Goal: Task Accomplishment & Management: Use online tool/utility

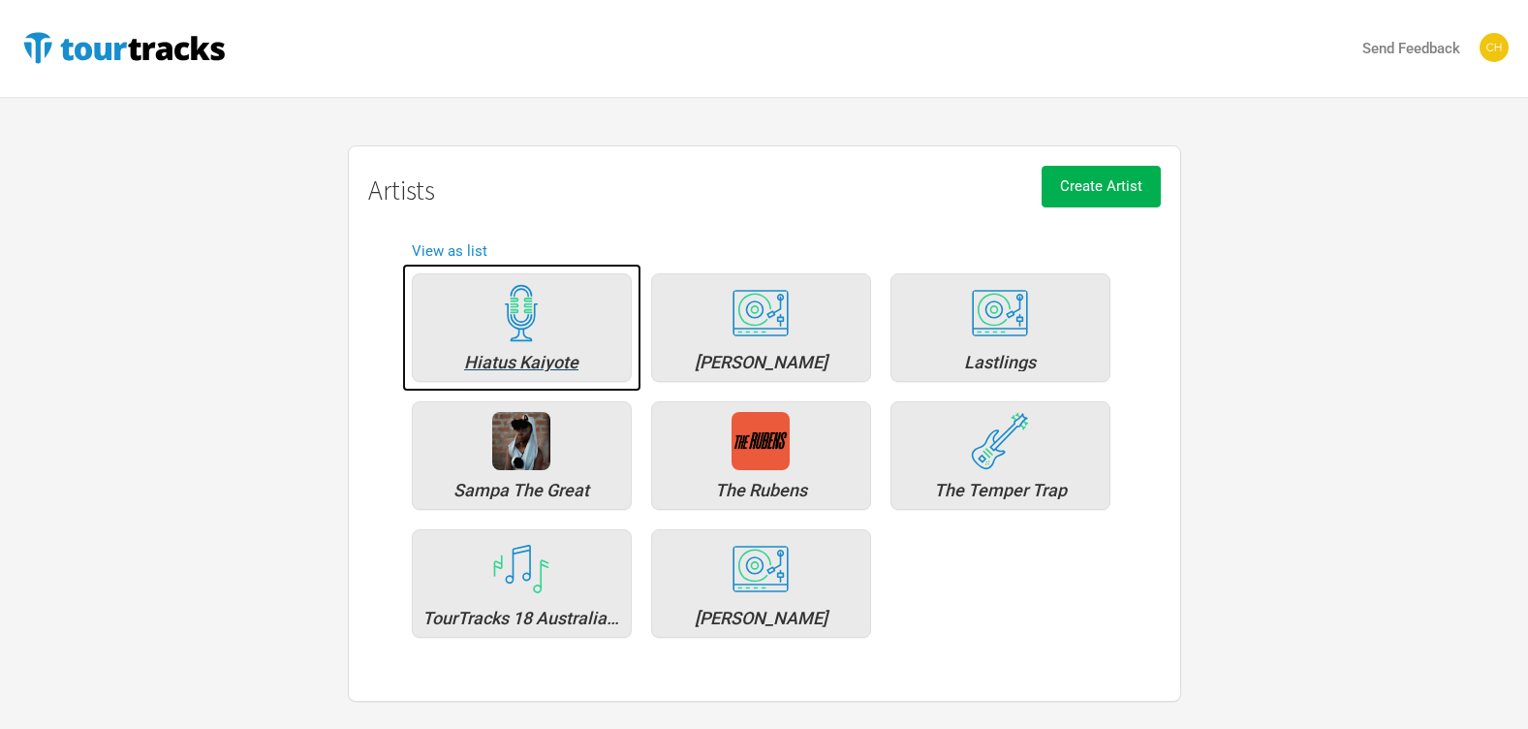
click at [519, 324] on img at bounding box center [521, 313] width 58 height 58
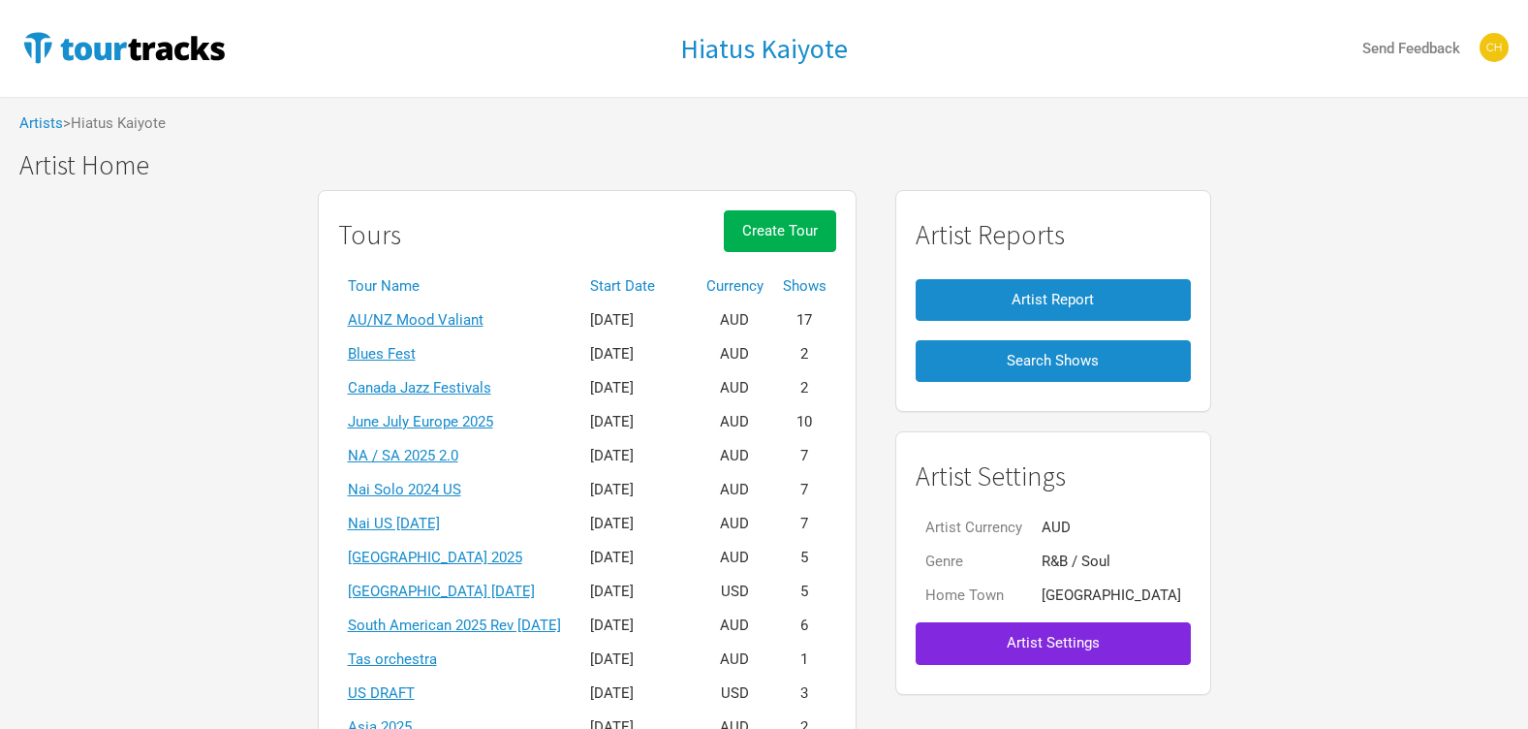
click at [677, 288] on th "Start Date" at bounding box center [638, 286] width 116 height 34
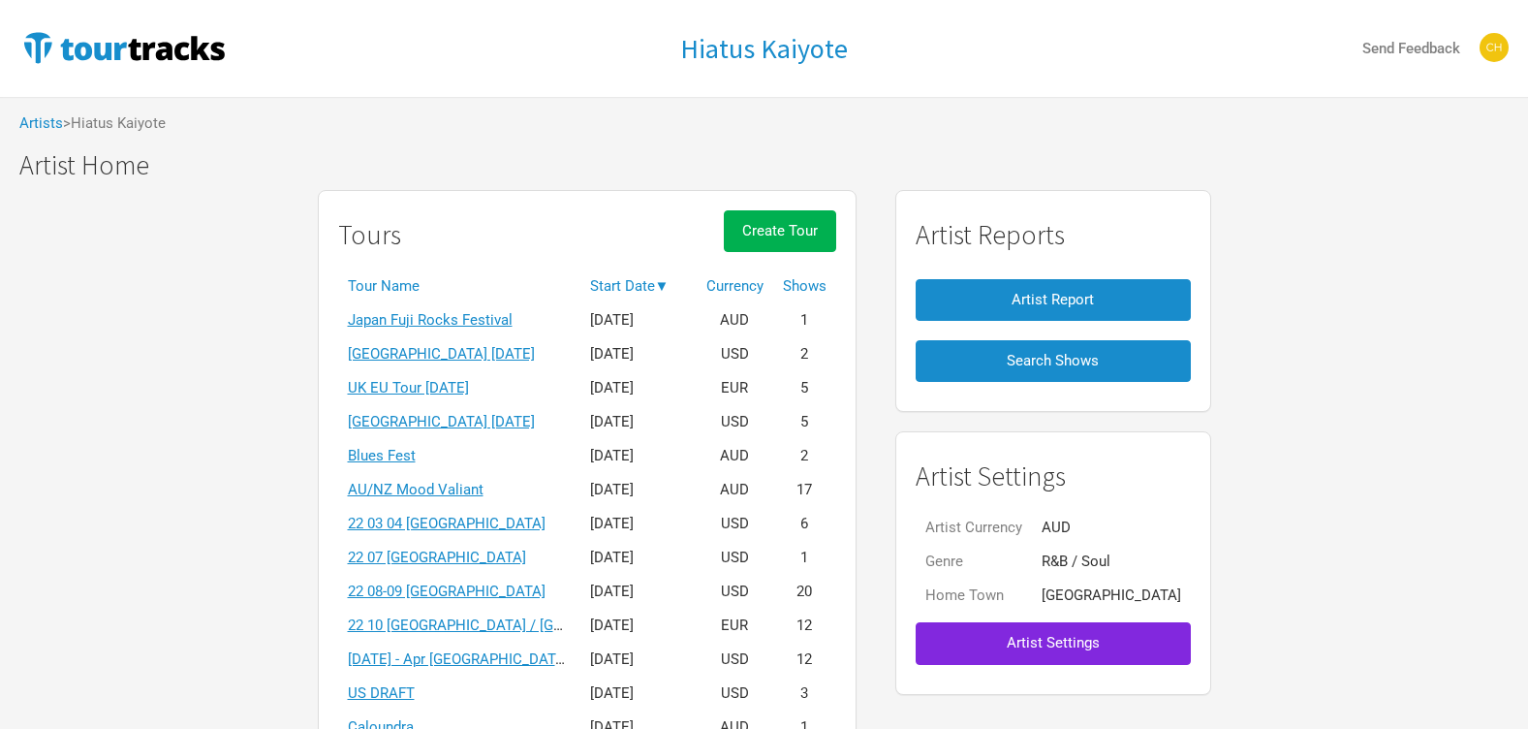
click at [667, 288] on th "Start Date ▼" at bounding box center [638, 286] width 116 height 34
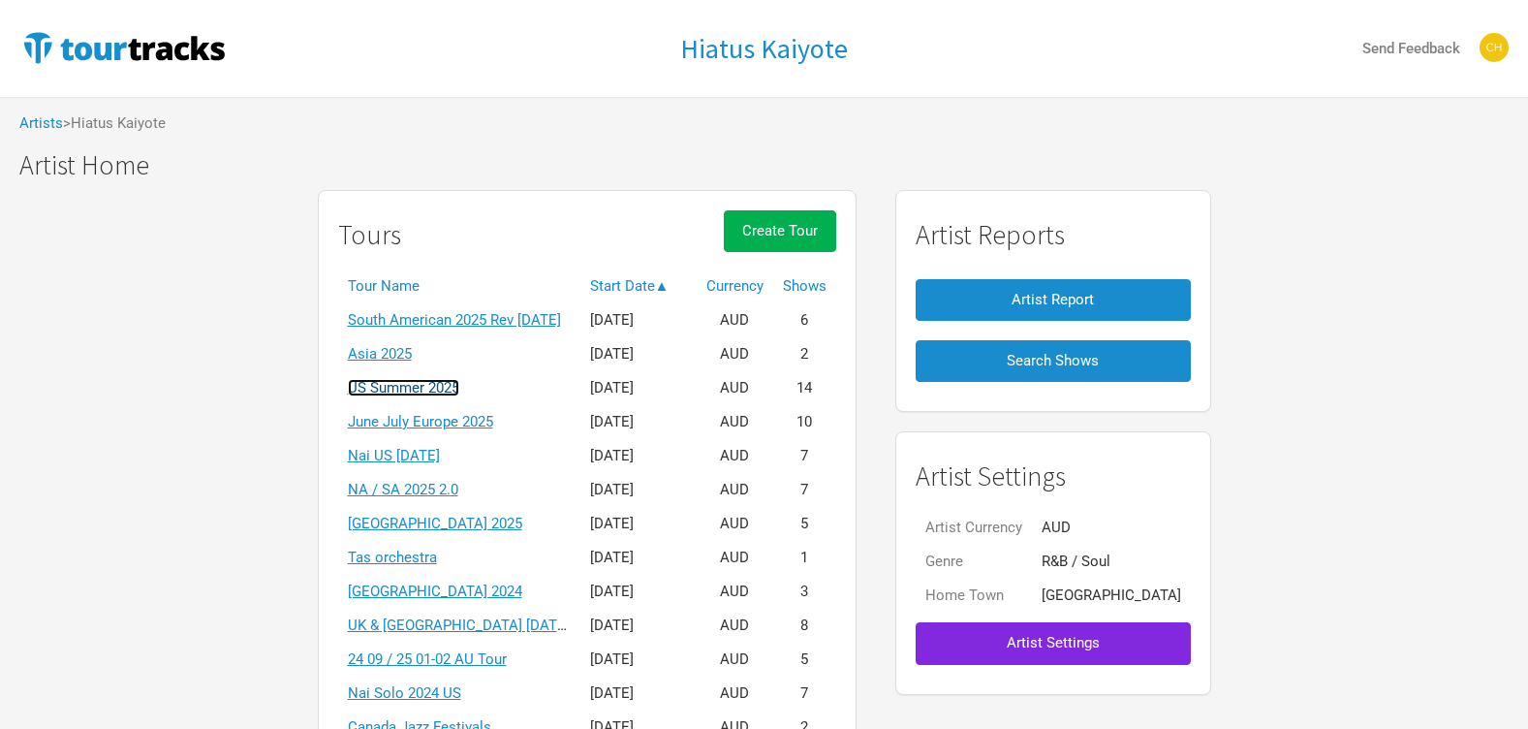
click at [418, 385] on link "US Summer 2025" at bounding box center [403, 387] width 111 height 17
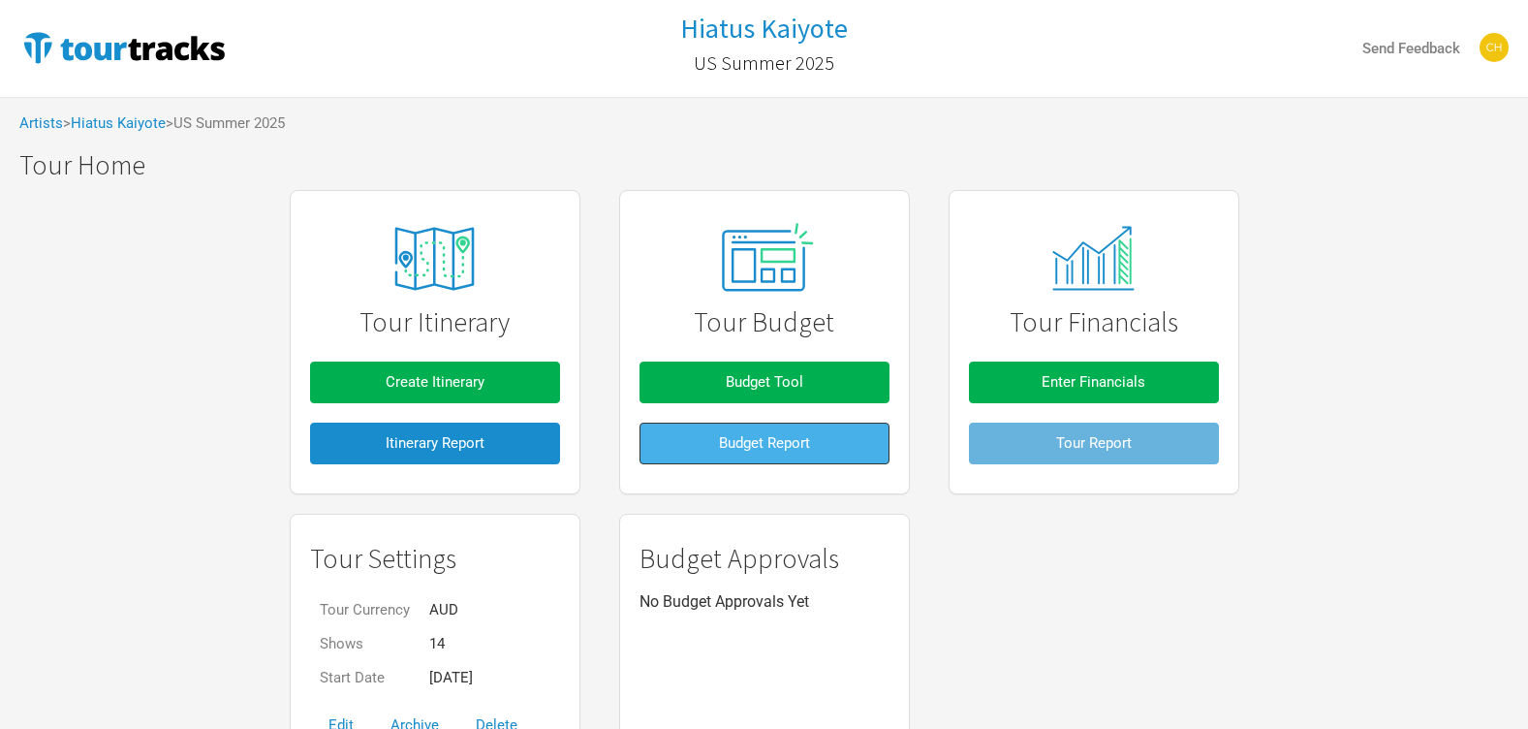
click at [775, 448] on span "Budget Report" at bounding box center [764, 442] width 91 height 17
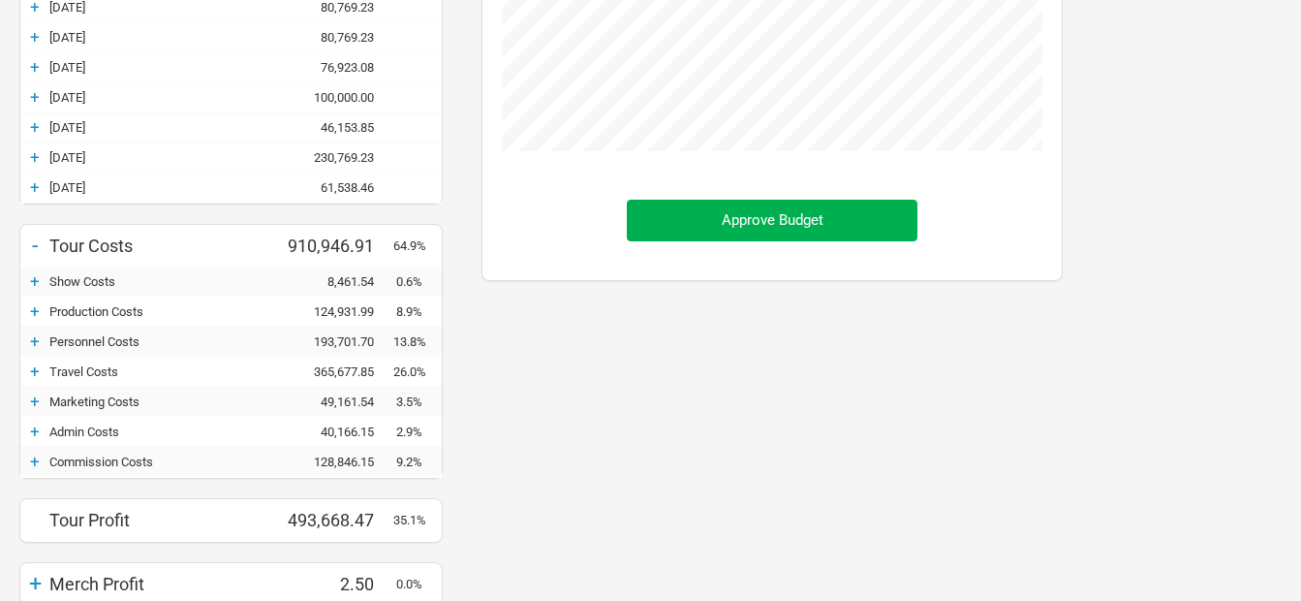
scroll to position [678, 0]
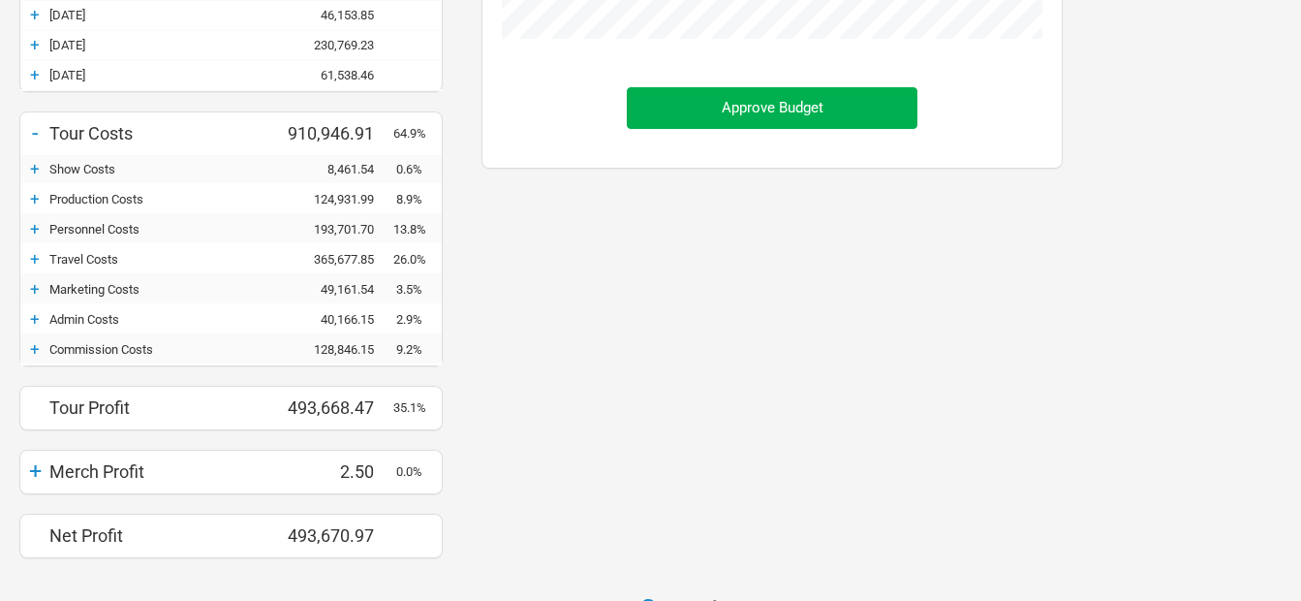
click at [41, 254] on div "+" at bounding box center [34, 258] width 29 height 19
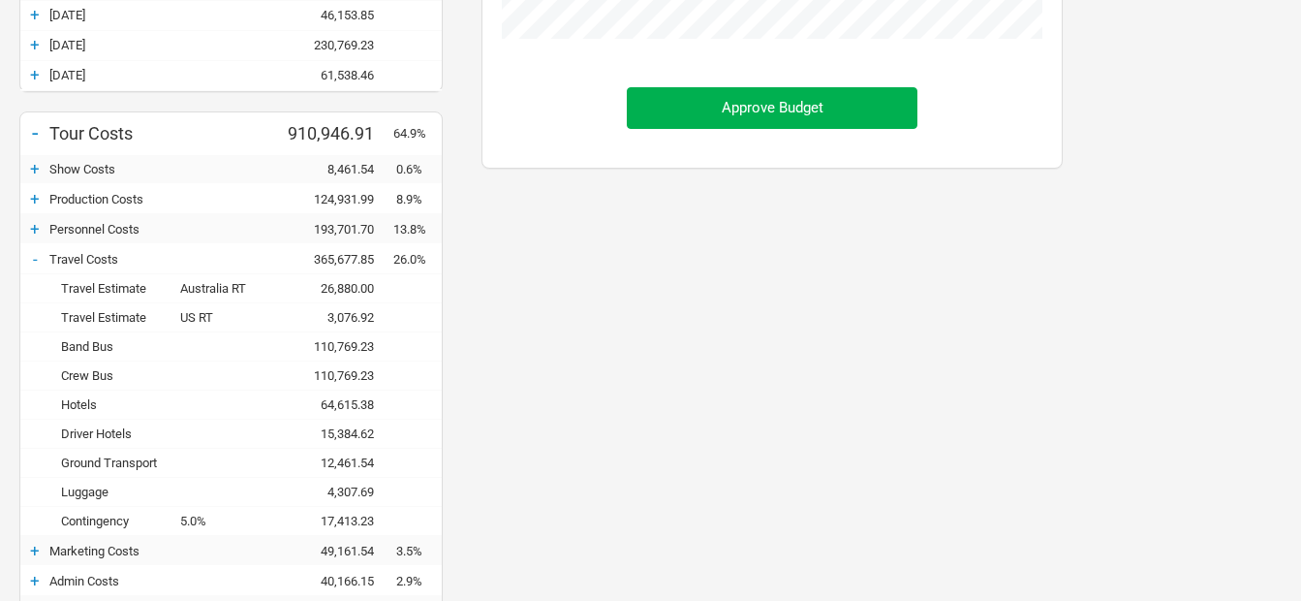
scroll to position [775, 0]
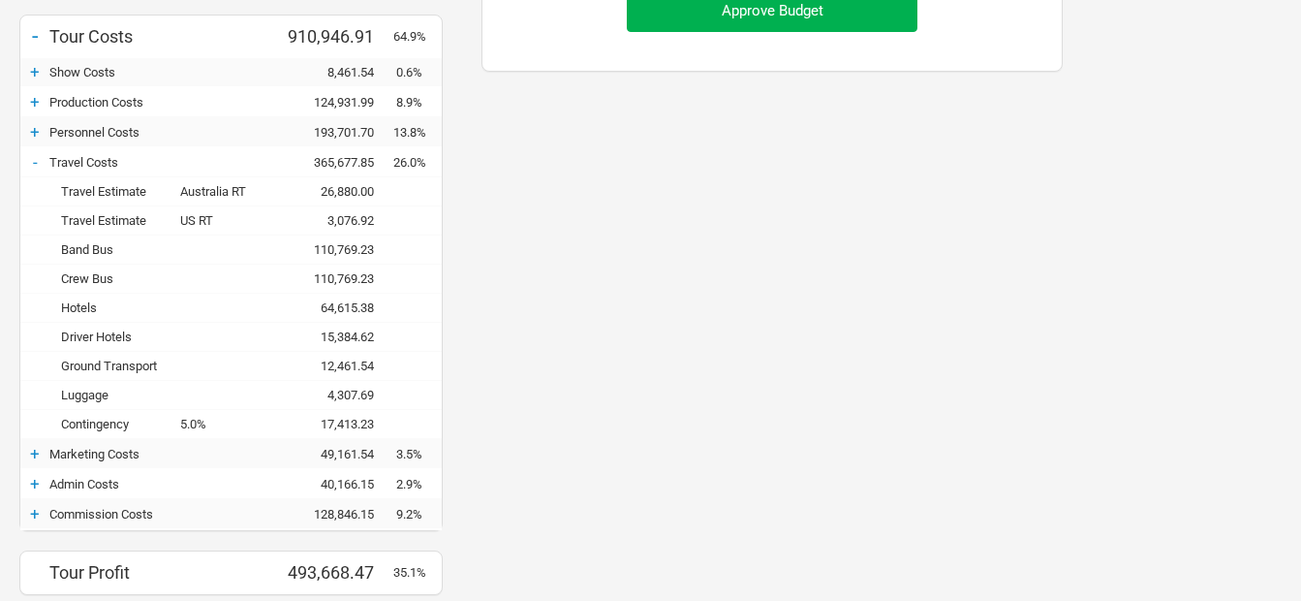
click at [32, 78] on div "+" at bounding box center [34, 71] width 29 height 19
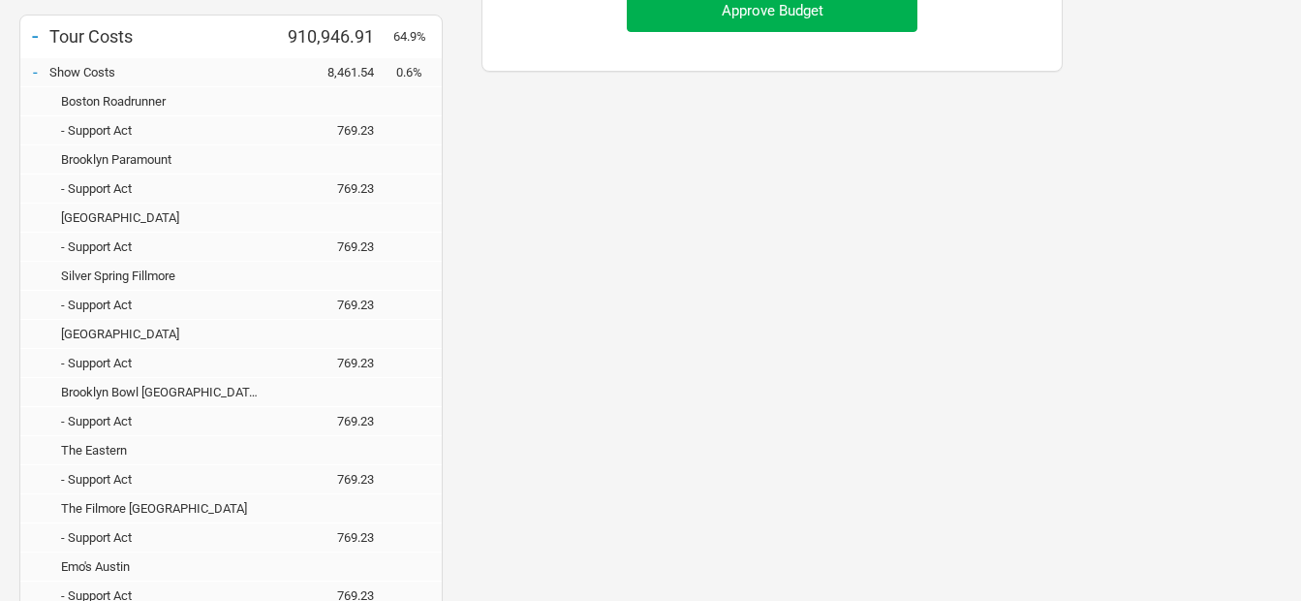
click at [34, 75] on div "-" at bounding box center [34, 71] width 29 height 19
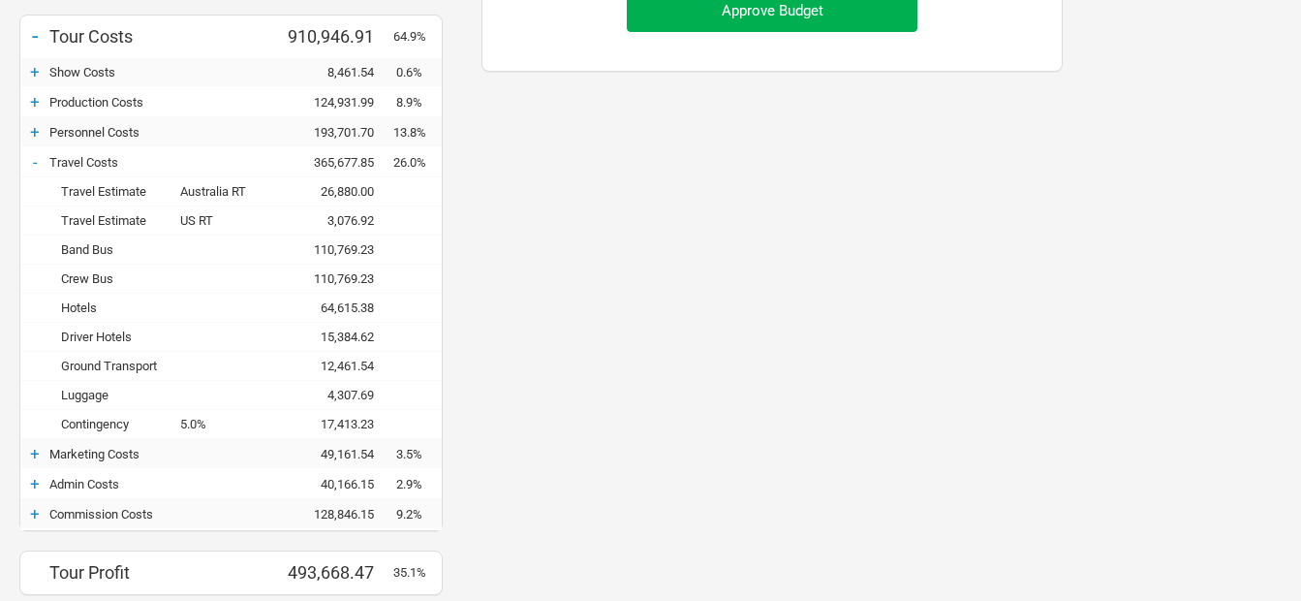
click at [35, 100] on div "+" at bounding box center [34, 101] width 29 height 19
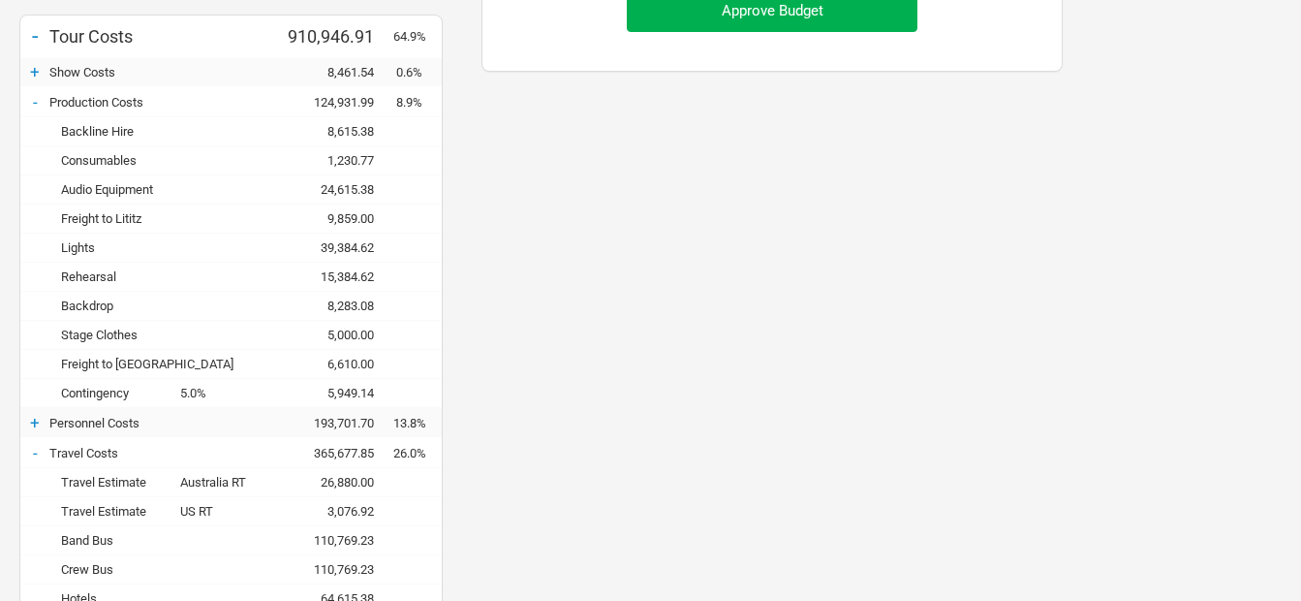
click at [29, 95] on div "-" at bounding box center [34, 101] width 29 height 19
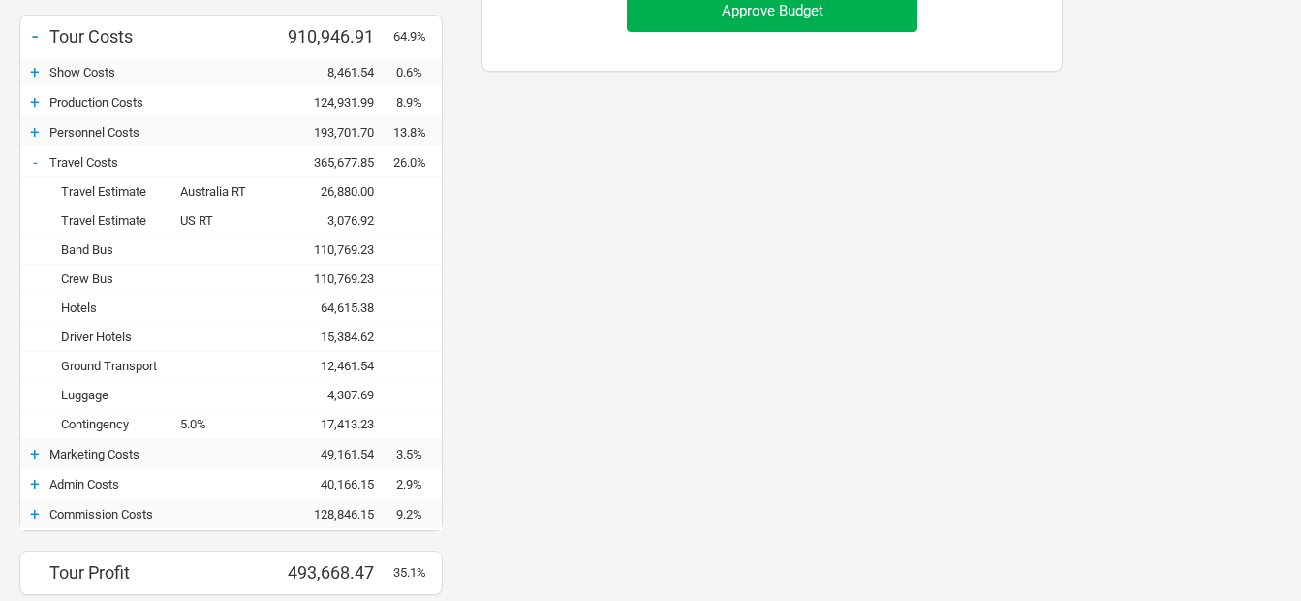
click at [35, 153] on div "-" at bounding box center [34, 161] width 29 height 19
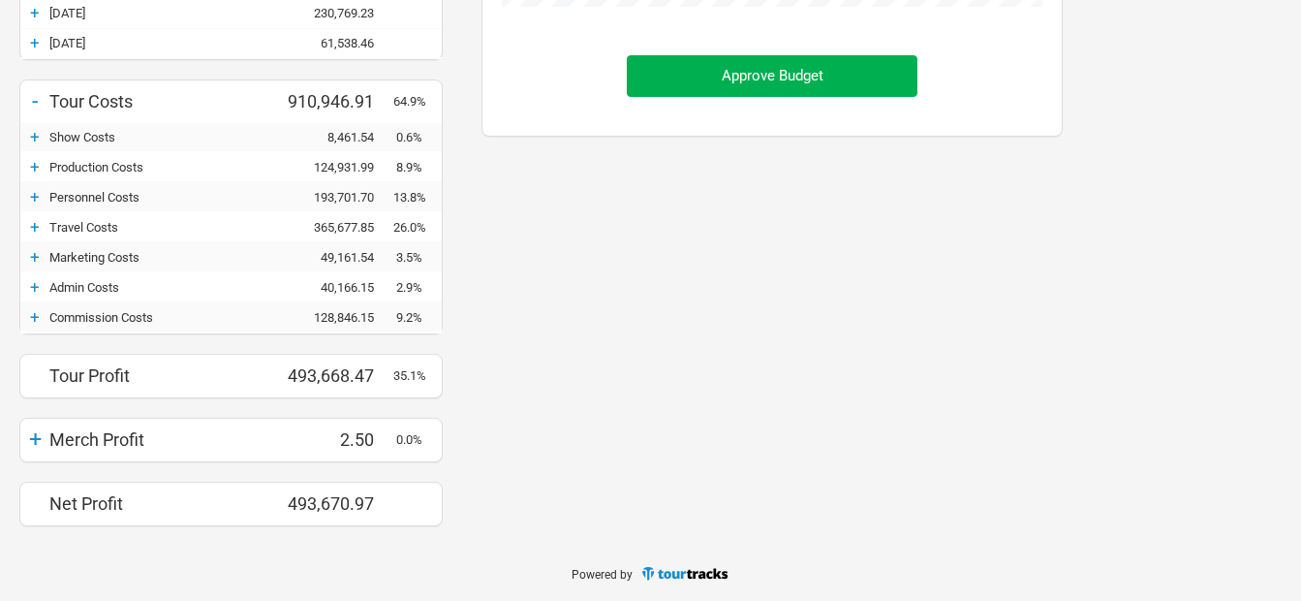
click at [37, 188] on div "+" at bounding box center [34, 196] width 29 height 19
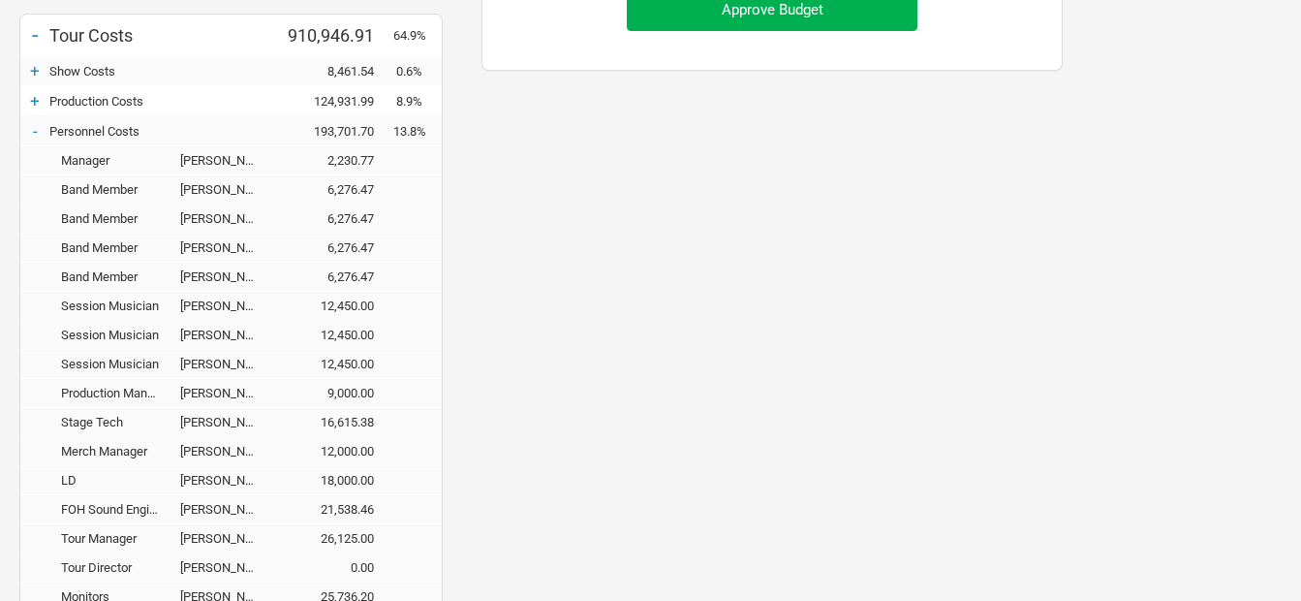
scroll to position [775, 0]
click at [225, 429] on div "[PERSON_NAME]" at bounding box center [228, 423] width 97 height 15
click at [43, 130] on div "-" at bounding box center [34, 131] width 29 height 19
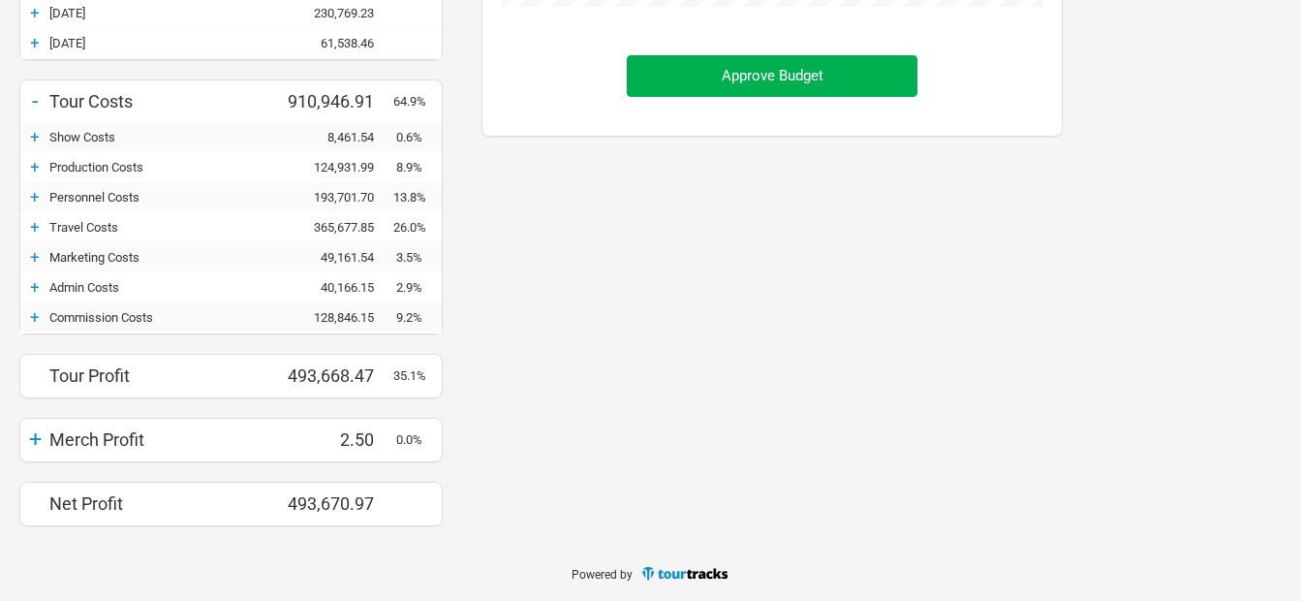
click at [38, 261] on div "+" at bounding box center [34, 256] width 29 height 19
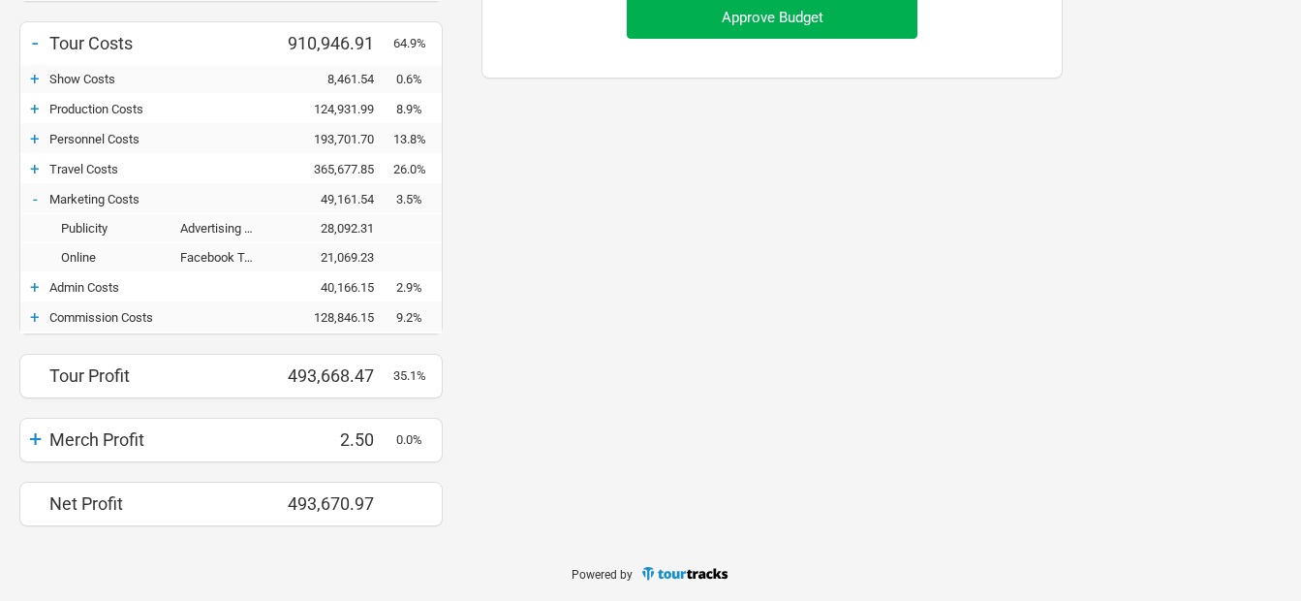
click at [46, 293] on div "+" at bounding box center [34, 286] width 29 height 19
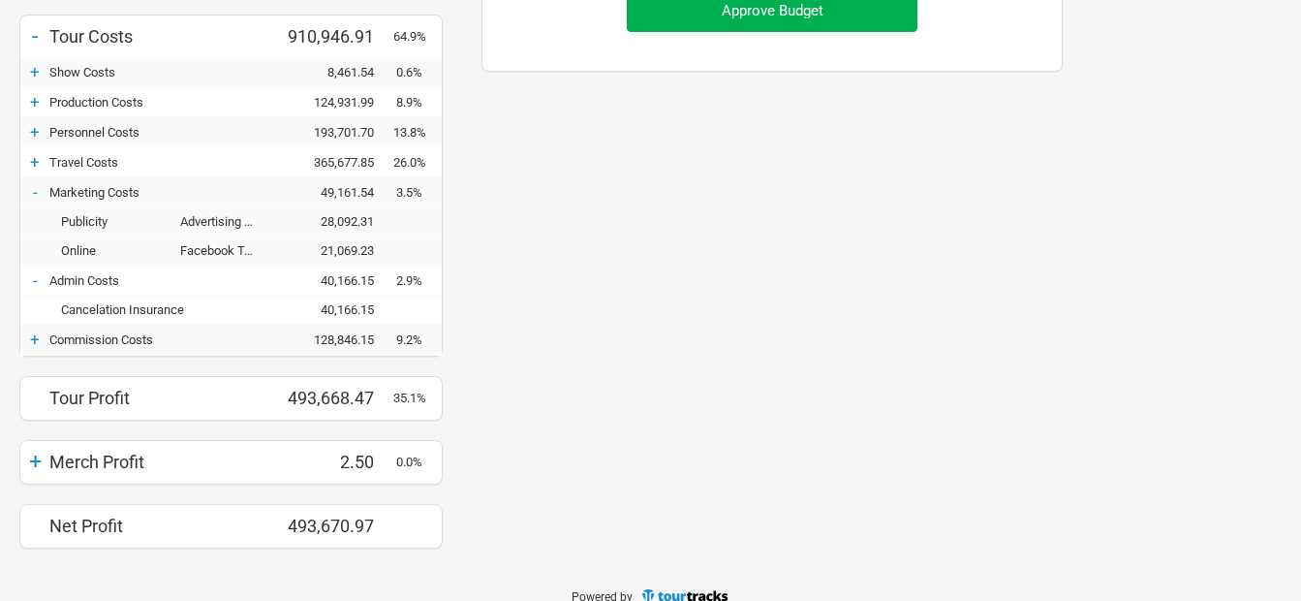
click at [35, 126] on div "+" at bounding box center [34, 131] width 29 height 19
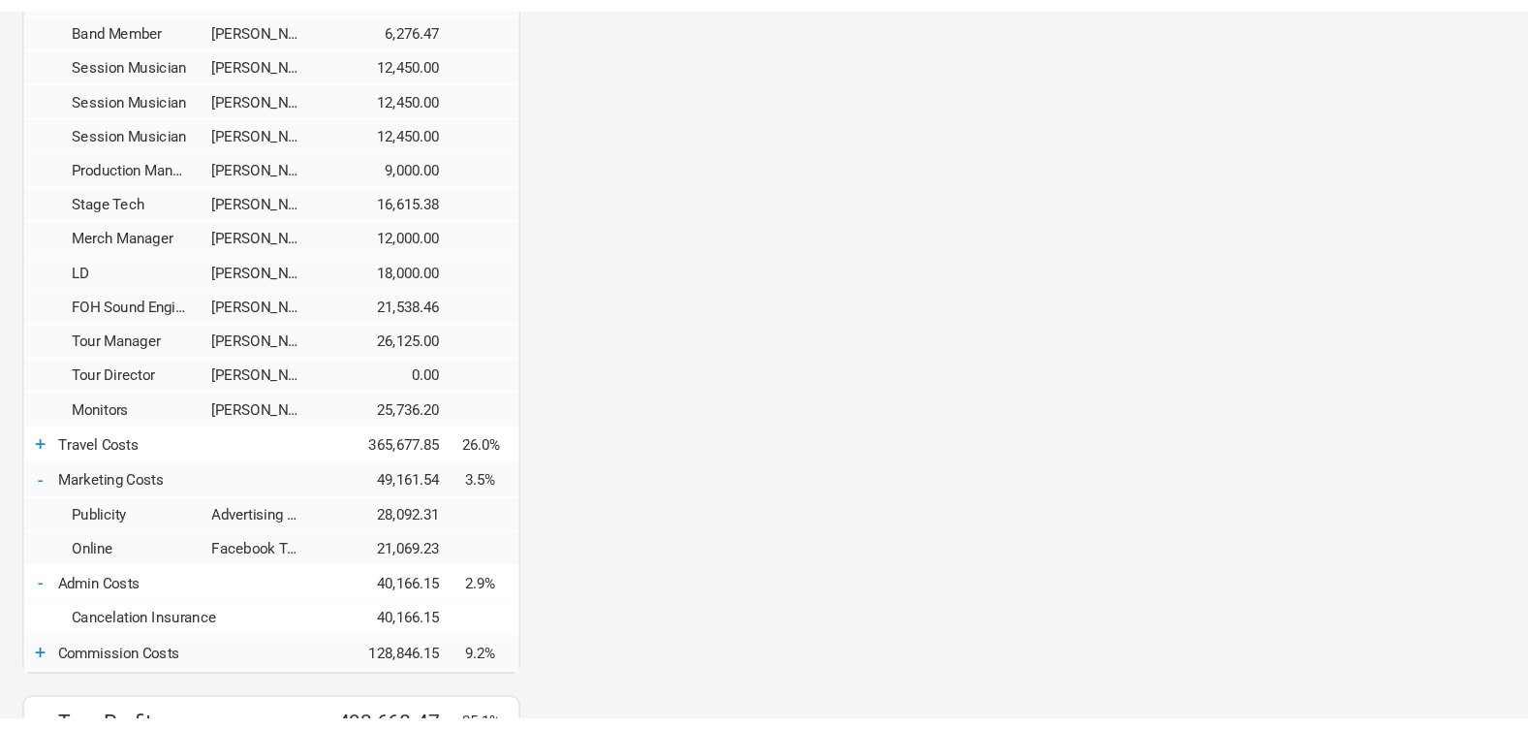
scroll to position [1066, 0]
